Goal: Task Accomplishment & Management: Complete application form

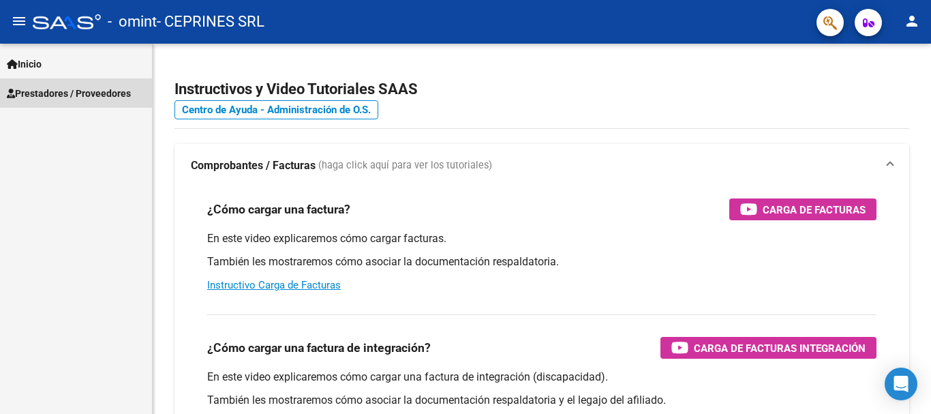
click at [83, 92] on span "Prestadores / Proveedores" at bounding box center [69, 93] width 124 height 15
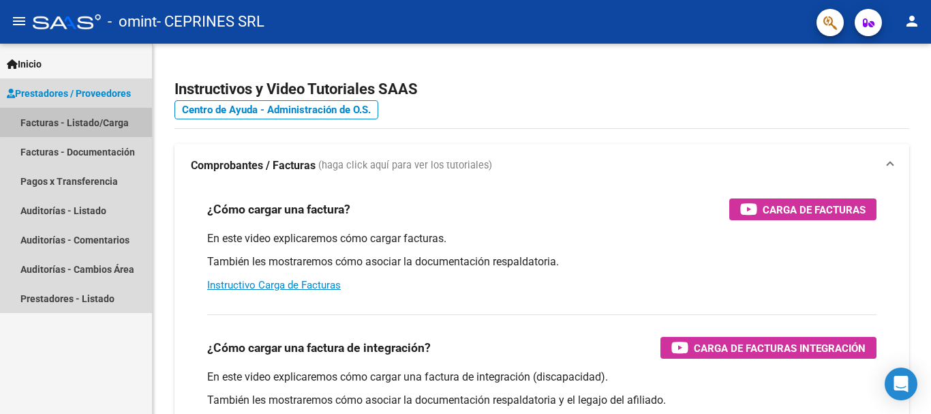
click at [93, 117] on link "Facturas - Listado/Carga" at bounding box center [76, 122] width 152 height 29
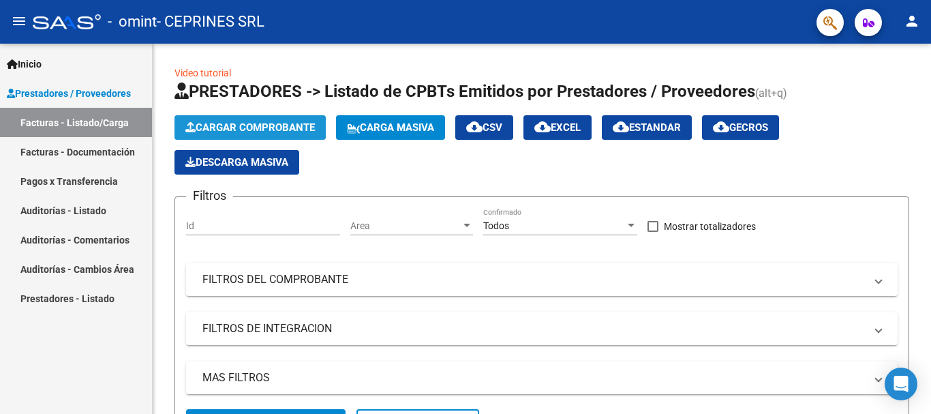
click at [244, 119] on button "Cargar Comprobante" at bounding box center [250, 127] width 151 height 25
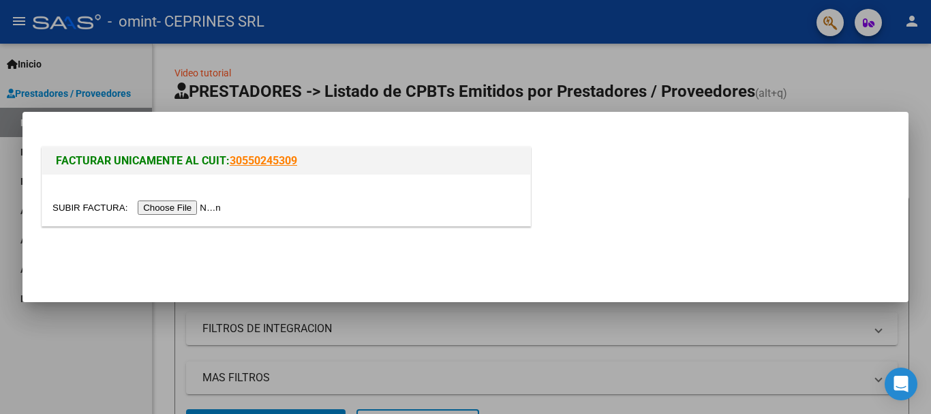
click at [205, 207] on input "file" at bounding box center [138, 207] width 172 height 14
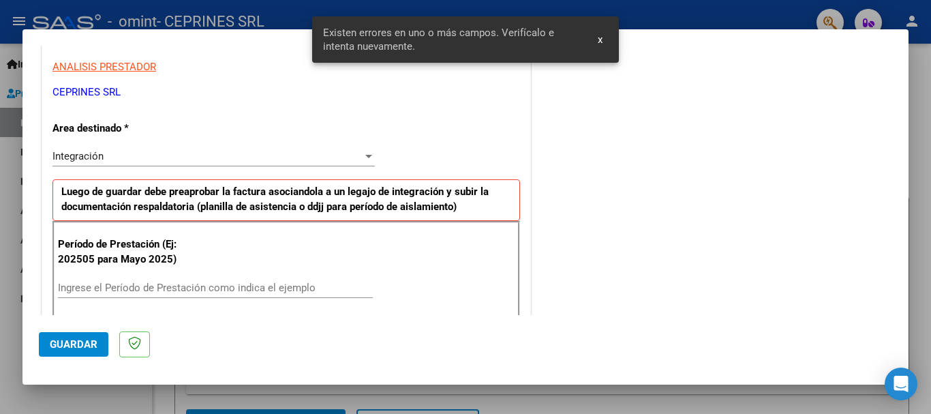
scroll to position [315, 0]
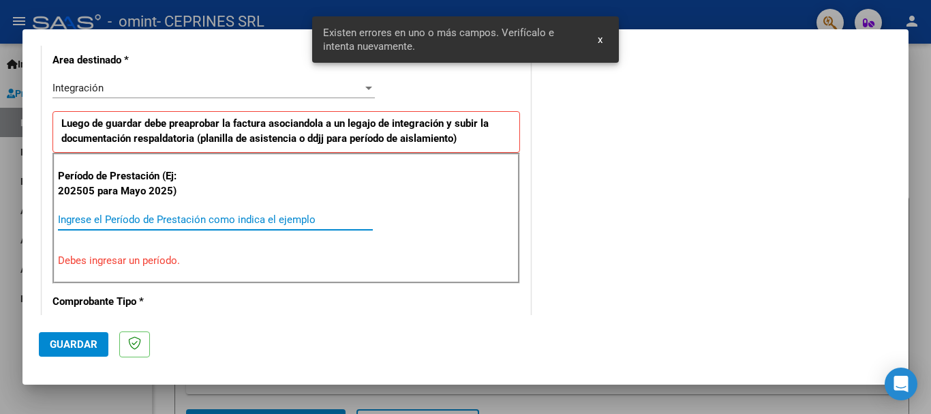
click at [183, 222] on input "Ingrese el Período de Prestación como indica el ejemplo" at bounding box center [215, 219] width 315 height 12
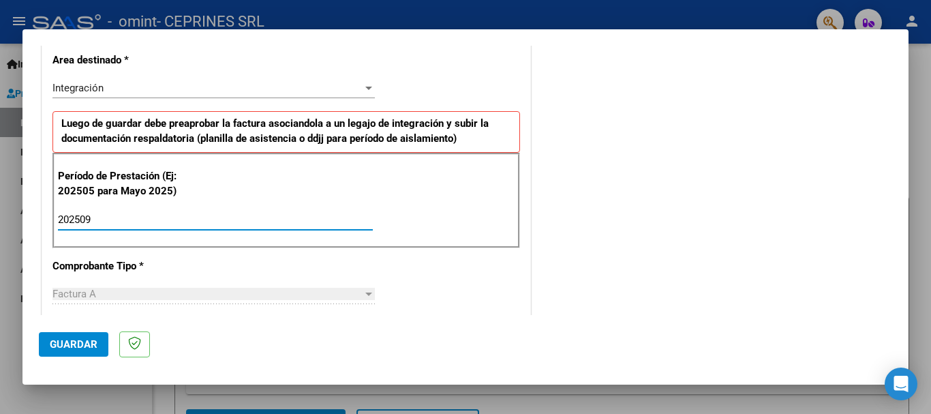
type input "202509"
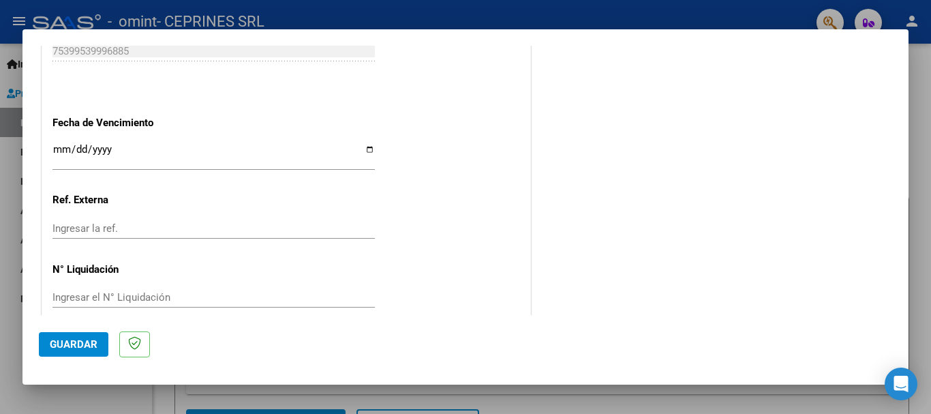
scroll to position [931, 0]
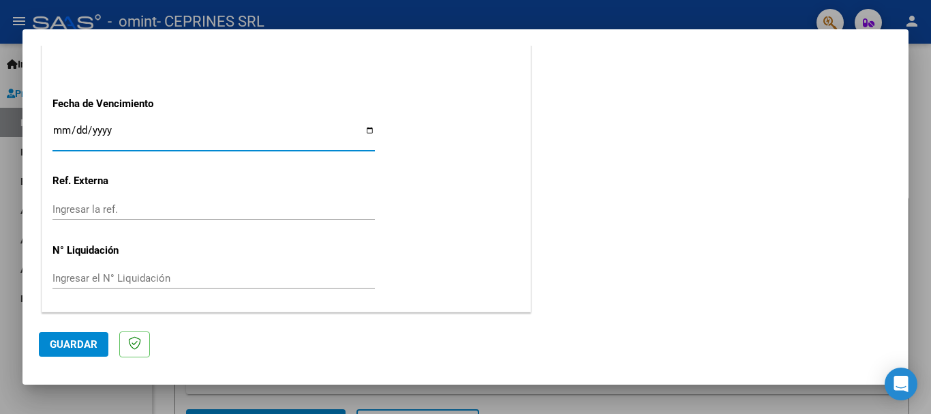
click at [362, 134] on input "Ingresar la fecha" at bounding box center [213, 136] width 322 height 22
type input "[DATE]"
click at [84, 339] on span "Guardar" at bounding box center [74, 344] width 48 height 12
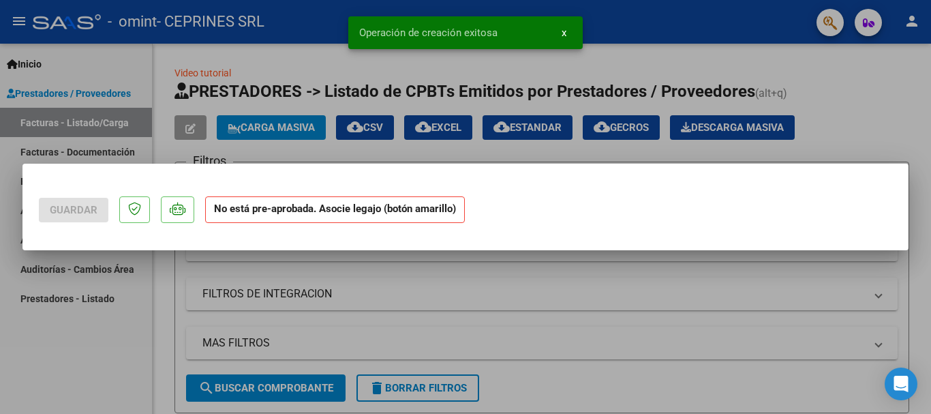
scroll to position [0, 0]
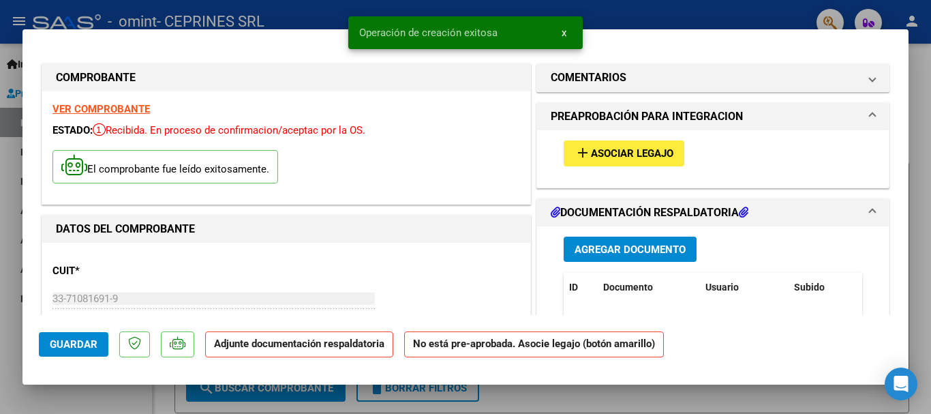
click at [605, 249] on span "Agregar Documento" at bounding box center [630, 249] width 111 height 12
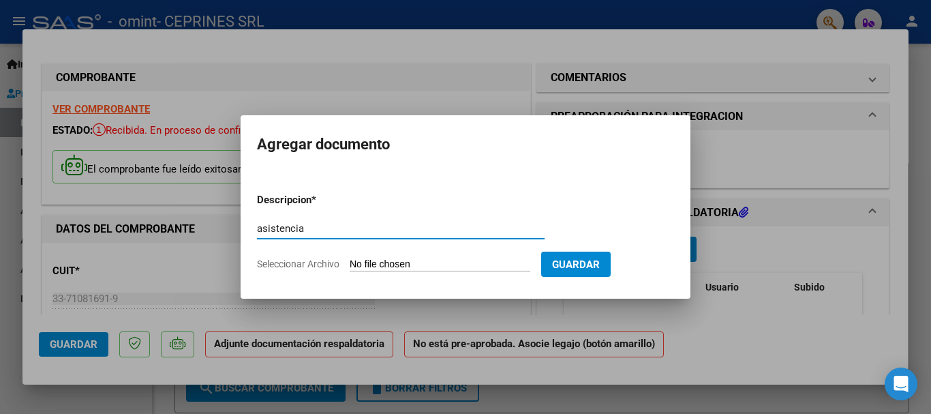
type input "asistencia"
click at [462, 258] on input "Seleccionar Archivo" at bounding box center [440, 264] width 181 height 13
type input "C:\fakepath\IMG-20251005-WA0063.pdf"
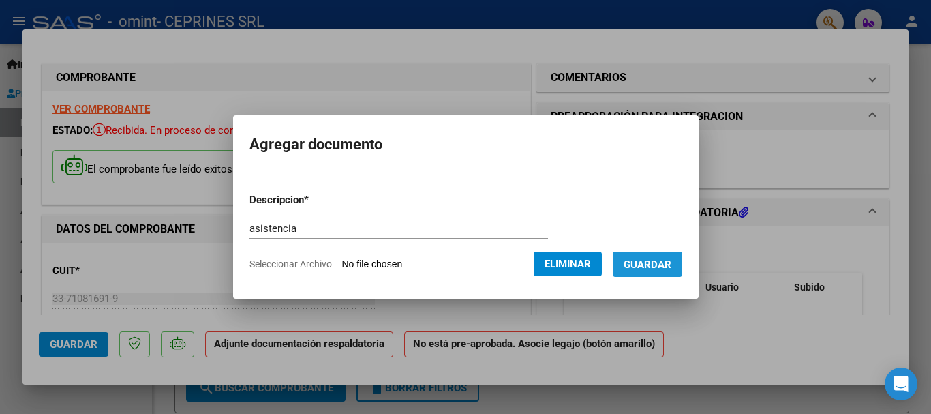
click at [647, 269] on span "Guardar" at bounding box center [648, 264] width 48 height 12
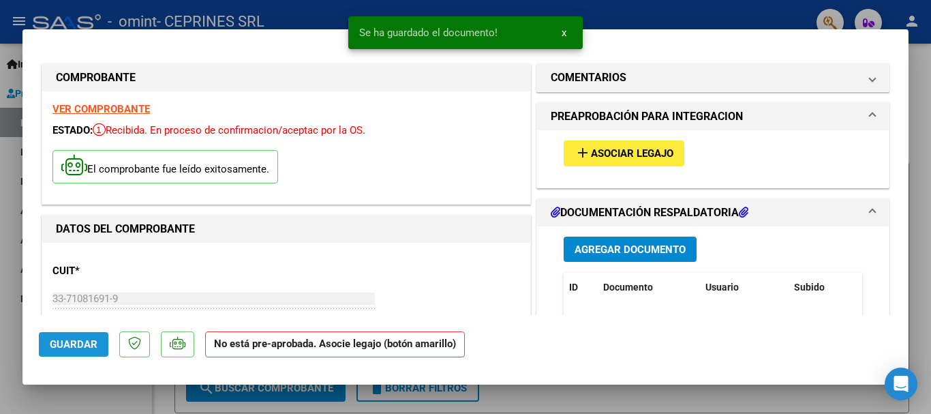
click at [81, 342] on span "Guardar" at bounding box center [74, 344] width 48 height 12
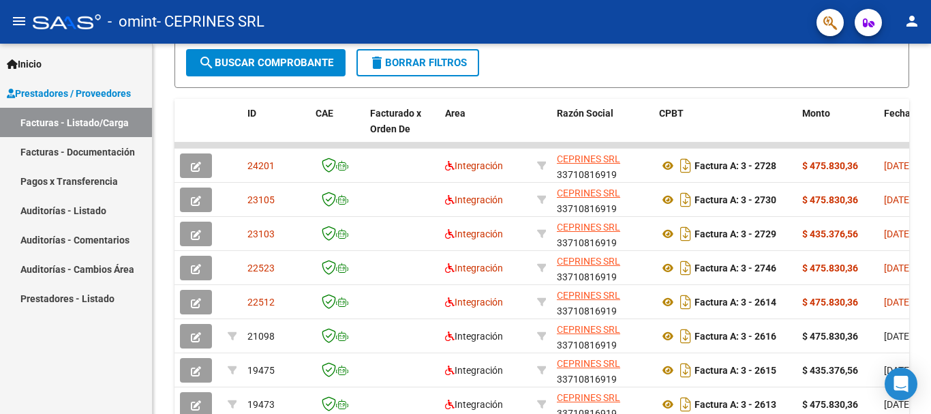
scroll to position [341, 0]
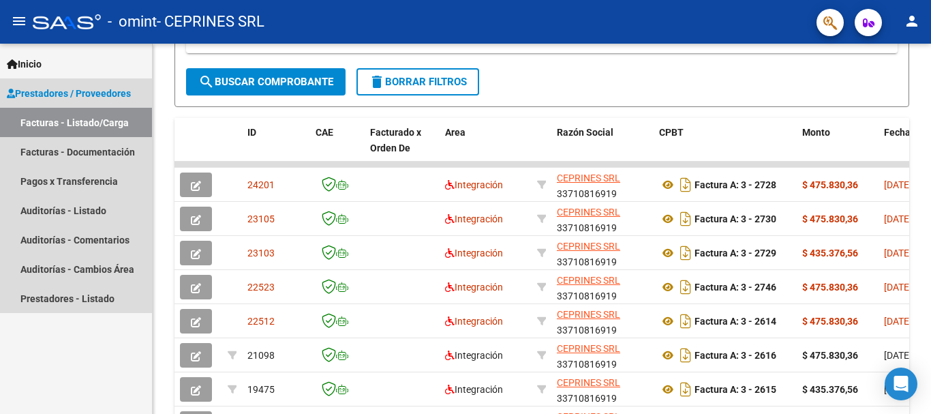
click at [102, 121] on link "Facturas - Listado/Carga" at bounding box center [76, 122] width 152 height 29
click at [104, 145] on link "Facturas - Documentación" at bounding box center [76, 151] width 152 height 29
